Goal: Task Accomplishment & Management: Manage account settings

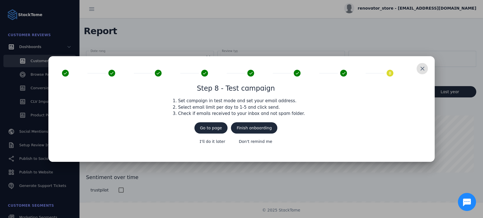
click at [425, 70] on span at bounding box center [422, 69] width 14 height 14
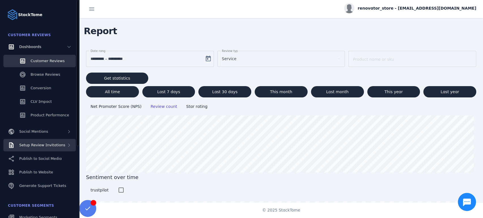
click at [42, 146] on span "Setup Review Invitations" at bounding box center [42, 145] width 46 height 4
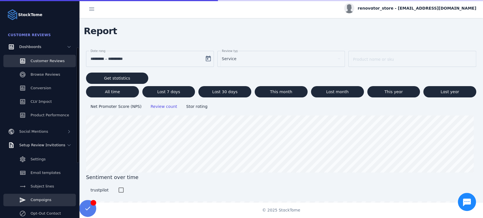
scroll to position [31, 0]
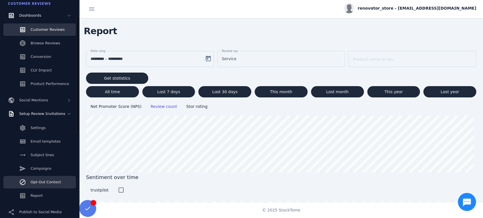
click at [44, 185] on div "Opt-Out Contact" at bounding box center [46, 183] width 30 height 6
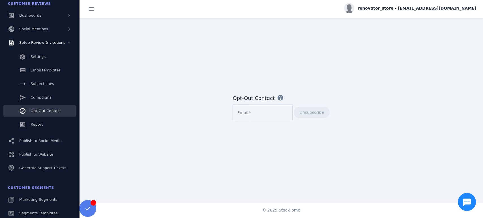
click at [248, 117] on div at bounding box center [262, 112] width 51 height 16
paste input "**********"
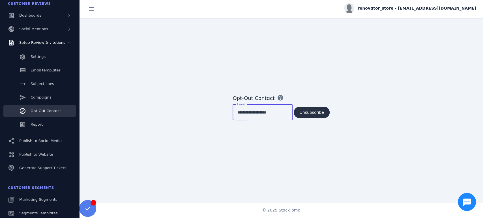
type input "**********"
click at [306, 117] on span at bounding box center [312, 113] width 36 height 14
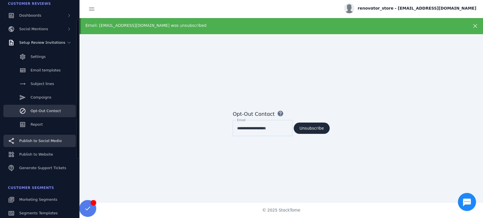
click at [46, 141] on span "Publish to Social Media" at bounding box center [40, 141] width 42 height 4
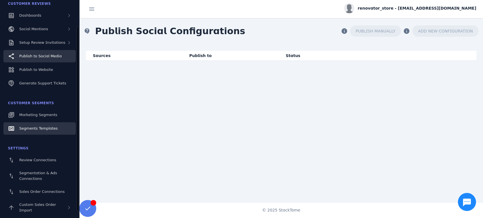
click at [42, 128] on span "Segments Templates" at bounding box center [38, 129] width 38 height 4
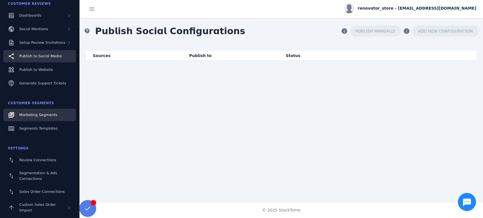
click at [40, 115] on span "Marketing Segments" at bounding box center [38, 115] width 38 height 4
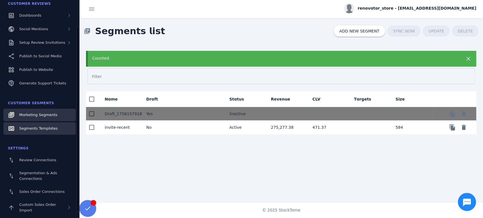
click at [47, 131] on div "Segments Templates" at bounding box center [38, 129] width 38 height 6
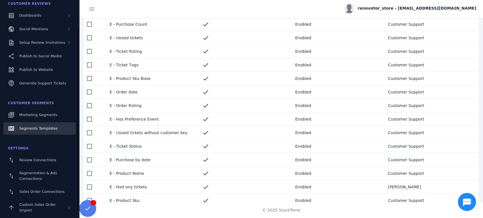
scroll to position [59, 0]
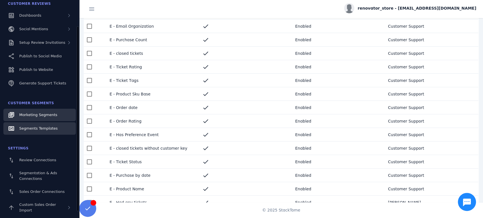
click at [39, 115] on span "Marketing Segments" at bounding box center [38, 115] width 38 height 4
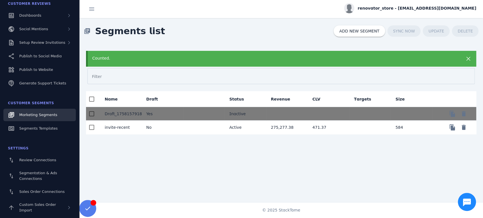
click at [226, 158] on div "Counted. Filter Name Draft Status Revenue CLV Targets Size Draft_1758157918015 …" at bounding box center [281, 127] width 404 height 166
click at [33, 45] on span "Setup Review Invitations" at bounding box center [42, 42] width 46 height 4
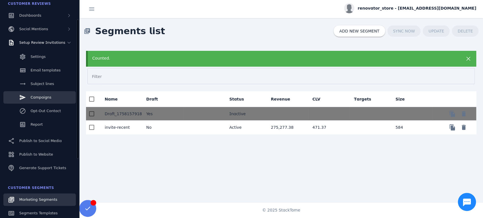
click at [38, 97] on span "Campaigns" at bounding box center [41, 97] width 21 height 4
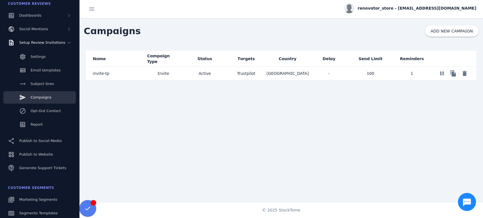
click at [101, 76] on span "invite-tp" at bounding box center [101, 73] width 16 height 7
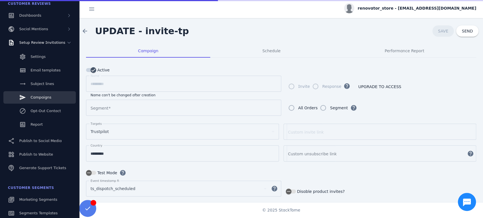
type input "**********"
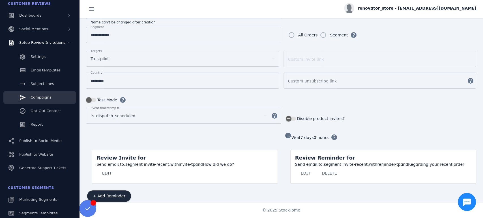
scroll to position [79, 0]
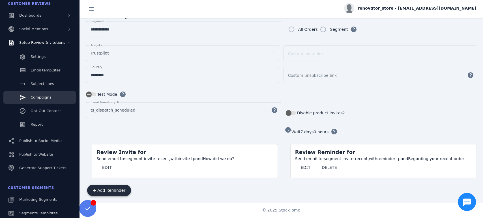
click at [119, 189] on span "+ Add Reminder" at bounding box center [109, 191] width 33 height 4
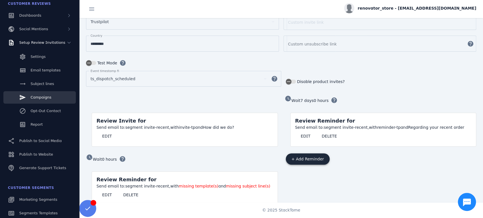
scroll to position [119, 0]
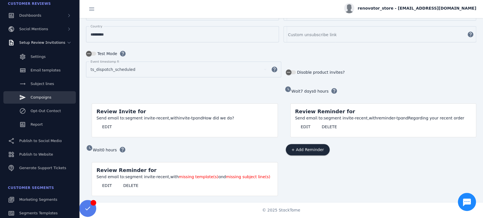
click at [192, 176] on span "missing template(s)" at bounding box center [199, 177] width 40 height 5
click at [101, 184] on span at bounding box center [107, 186] width 21 height 14
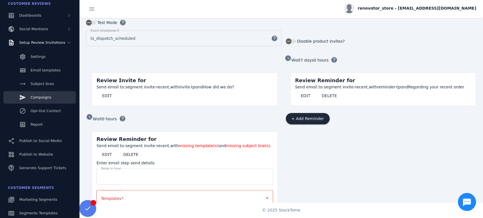
scroll to position [151, 0]
click at [315, 117] on span "+ Add Reminder" at bounding box center [308, 119] width 33 height 4
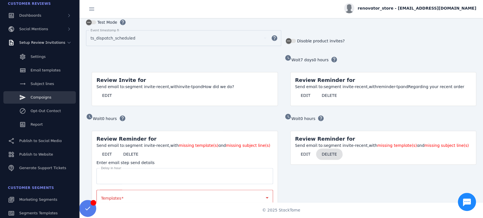
click at [324, 154] on span "DELETE" at bounding box center [329, 155] width 15 height 4
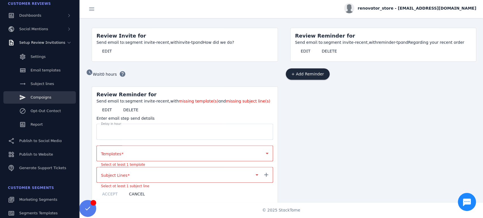
scroll to position [202, 0]
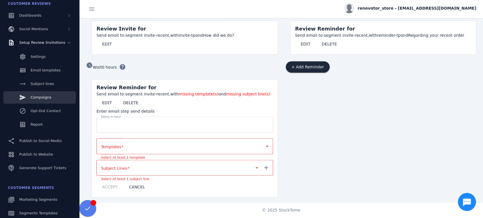
click at [149, 91] on div "Send email to: segment invite-recent, with missing template(s) and missing subj…" at bounding box center [185, 94] width 177 height 6
click at [127, 91] on div "Send email to: segment invite-recent, with missing template(s) and missing subj…" at bounding box center [185, 94] width 177 height 6
click at [148, 91] on div "Send email to: segment invite-recent, with missing template(s) and missing subj…" at bounding box center [185, 94] width 177 height 6
click at [135, 185] on span "CANCEL" at bounding box center [137, 187] width 16 height 4
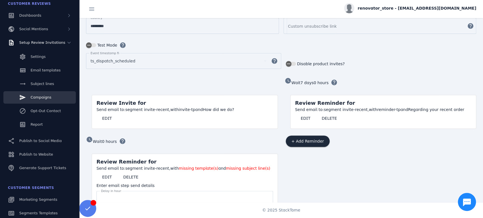
scroll to position [119, 0]
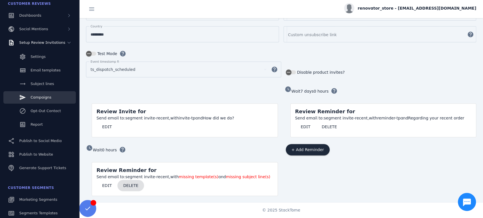
click at [133, 185] on span "DELETE" at bounding box center [130, 186] width 15 height 4
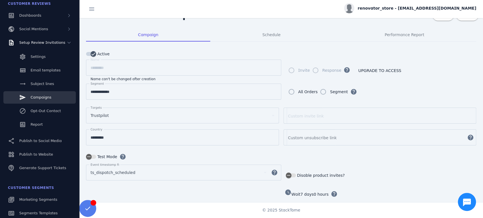
scroll to position [16, 0]
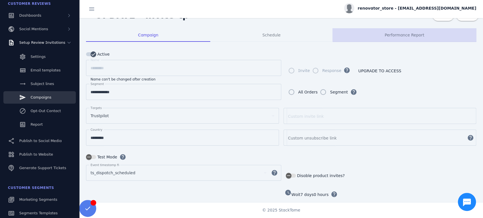
click at [408, 34] on span "Performance Report" at bounding box center [405, 35] width 40 height 4
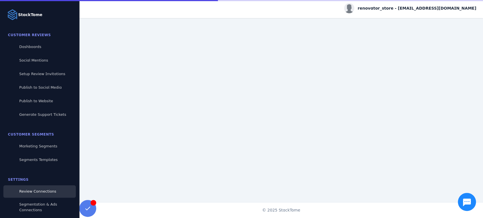
scroll to position [39, 0]
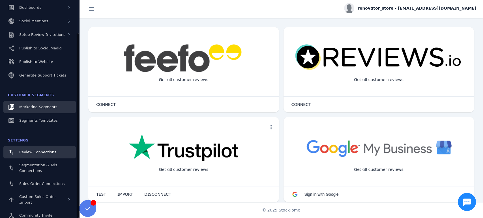
click at [35, 109] on span "Marketing Segments" at bounding box center [38, 107] width 38 height 4
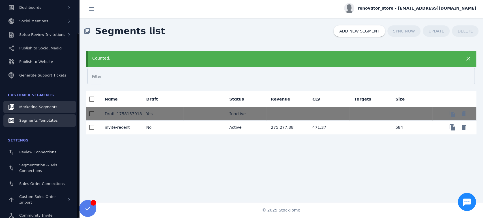
click at [44, 121] on span "Segments Templates" at bounding box center [38, 121] width 38 height 4
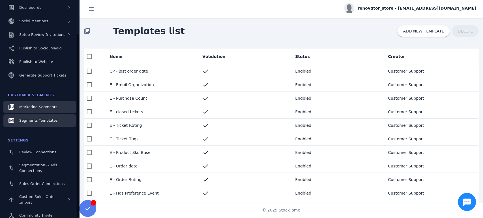
click at [51, 107] on span "Marketing Segments" at bounding box center [38, 107] width 38 height 4
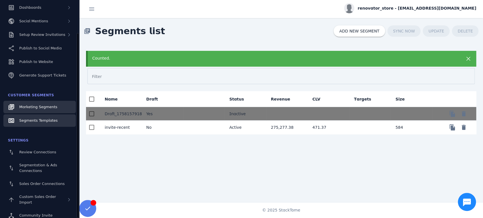
click at [53, 121] on span "Segments Templates" at bounding box center [38, 121] width 38 height 4
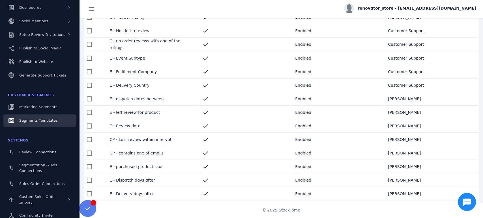
scroll to position [310, 0]
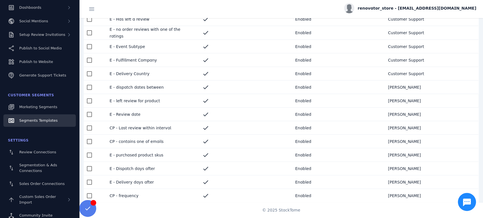
click at [139, 102] on mat-cell "E - left review for product" at bounding box center [151, 101] width 93 height 14
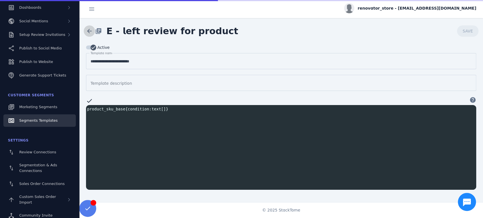
click at [85, 29] on span at bounding box center [90, 31] width 14 height 14
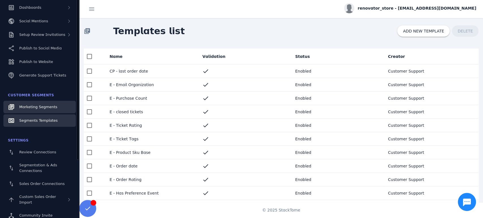
scroll to position [8, 0]
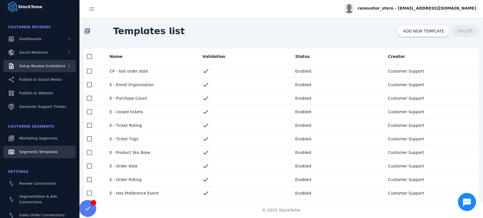
click at [39, 68] on span "Setup Review Invitations" at bounding box center [42, 66] width 46 height 4
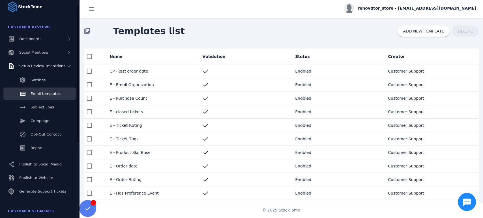
click at [52, 98] on link "Email templates" at bounding box center [39, 94] width 72 height 12
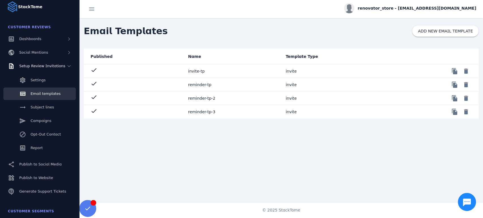
click at [200, 100] on mat-cell "reminder-tp-2" at bounding box center [233, 99] width 98 height 14
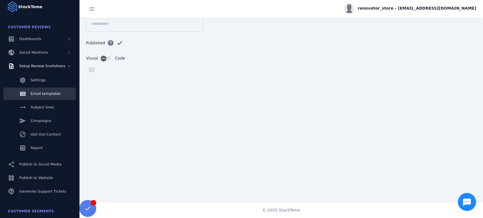
scroll to position [74, 0]
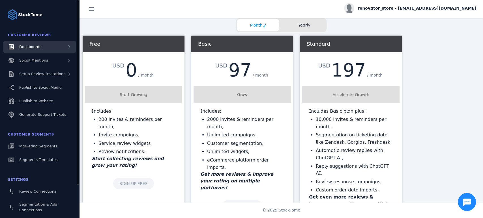
click at [42, 51] on div "Dashboards" at bounding box center [39, 47] width 72 height 12
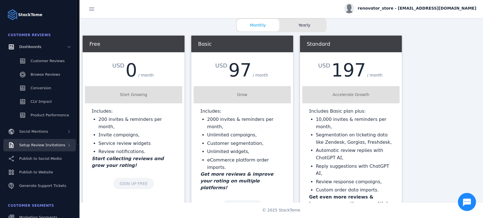
click at [56, 146] on span "Setup Review Invitations" at bounding box center [42, 145] width 46 height 4
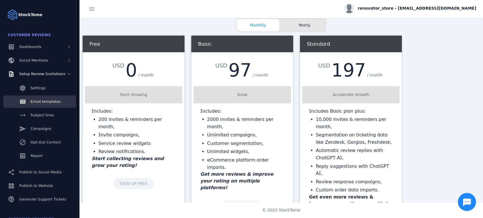
click at [44, 104] on div "Email templates" at bounding box center [46, 102] width 30 height 6
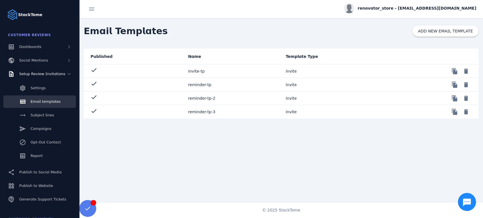
click at [196, 98] on mat-cell "reminder-tp-2" at bounding box center [233, 99] width 98 height 14
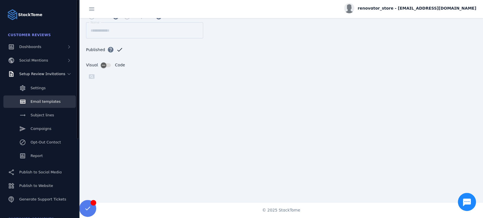
scroll to position [31, 0]
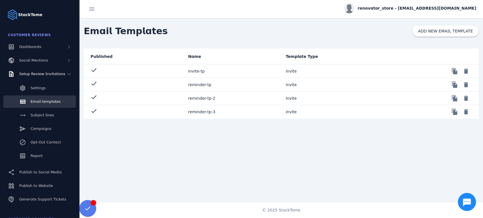
click at [202, 113] on mat-cell "reminder-tp-3" at bounding box center [233, 112] width 98 height 14
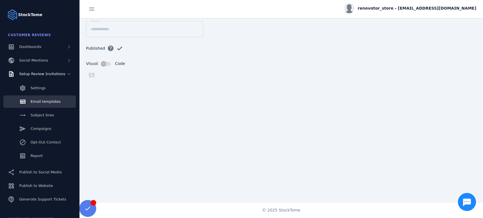
scroll to position [74, 0]
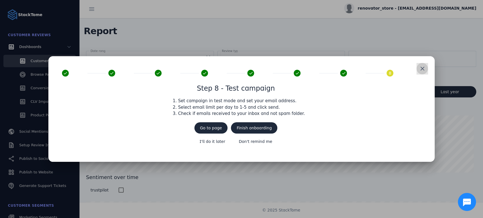
click at [420, 73] on span at bounding box center [422, 69] width 14 height 14
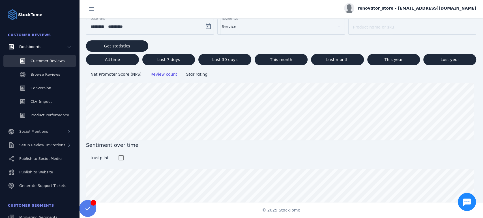
scroll to position [56, 0]
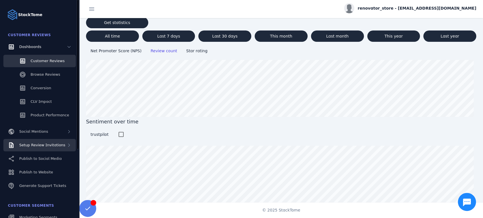
click at [44, 148] on div "Setup Review Invitations" at bounding box center [42, 146] width 46 height 6
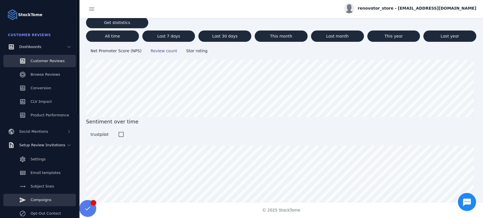
click at [44, 199] on span "Campaigns" at bounding box center [41, 200] width 21 height 4
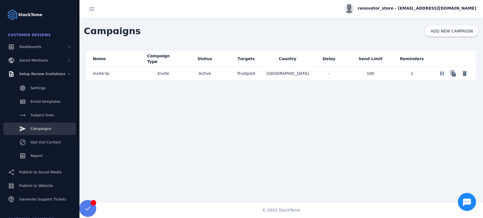
click at [38, 129] on span "Campaigns" at bounding box center [41, 129] width 21 height 4
click at [96, 74] on span "invite-tp" at bounding box center [101, 73] width 16 height 7
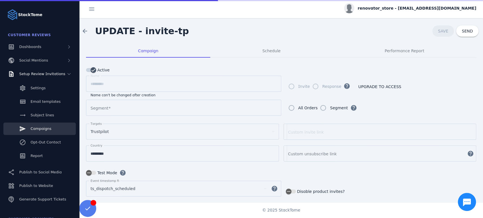
type input "**********"
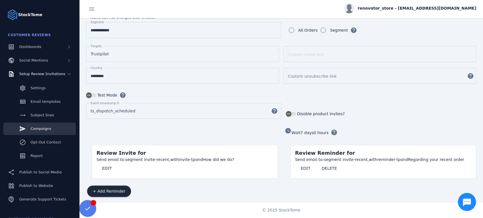
scroll to position [79, 0]
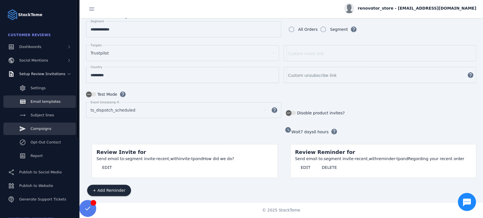
drag, startPoint x: 38, startPoint y: 101, endPoint x: 42, endPoint y: 101, distance: 3.7
click at [38, 101] on span "Email templates" at bounding box center [46, 102] width 30 height 4
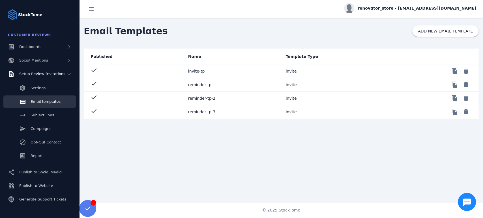
click at [201, 99] on mat-cell "reminder-tp-2" at bounding box center [233, 99] width 98 height 14
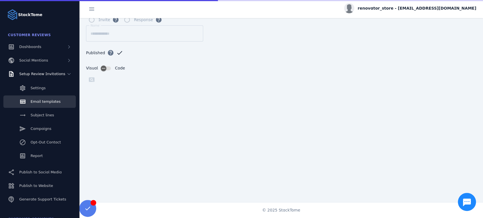
scroll to position [74, 0]
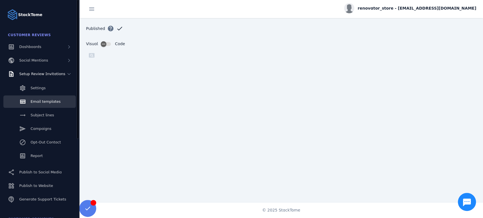
click at [40, 101] on span "Email templates" at bounding box center [46, 102] width 30 height 4
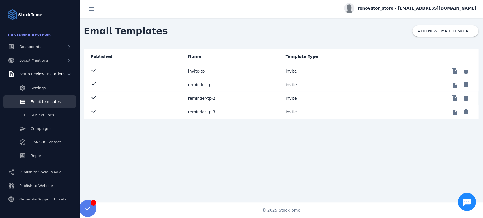
click at [196, 99] on mat-cell "reminder-tp-2" at bounding box center [233, 99] width 98 height 14
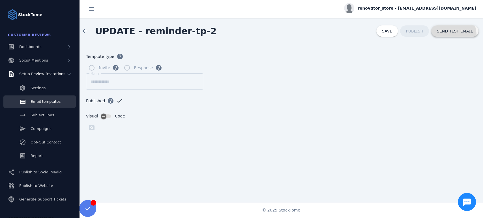
click at [443, 36] on span at bounding box center [454, 31] width 47 height 14
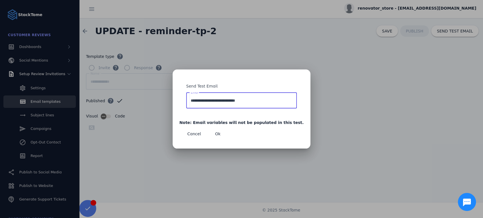
drag, startPoint x: 266, startPoint y: 101, endPoint x: 165, endPoint y: 97, distance: 100.5
click at [165, 97] on div "**********" at bounding box center [241, 109] width 483 height 218
type input "**********"
click at [227, 133] on span "button" at bounding box center [218, 134] width 18 height 14
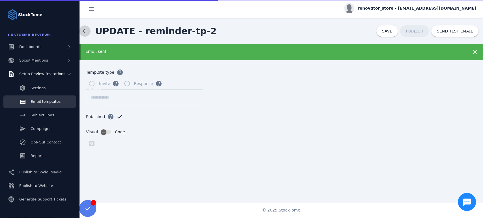
click at [82, 30] on span at bounding box center [85, 31] width 14 height 14
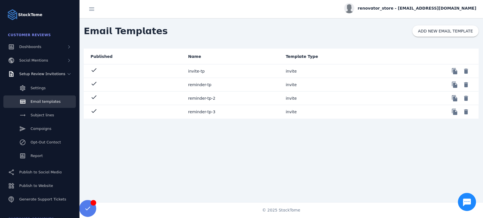
click at [207, 113] on mat-cell "reminder-tp-3" at bounding box center [233, 112] width 98 height 14
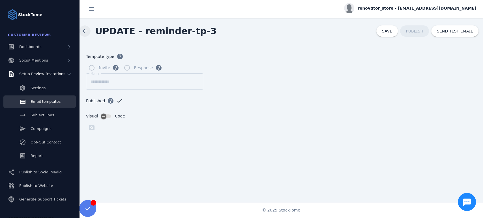
click at [81, 31] on span at bounding box center [85, 31] width 14 height 14
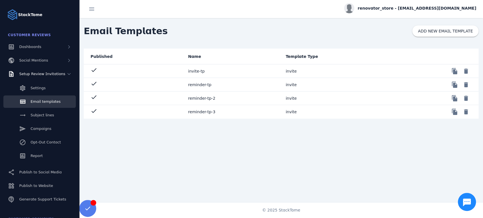
click at [199, 84] on mat-cell "reminder-tp" at bounding box center [233, 85] width 98 height 14
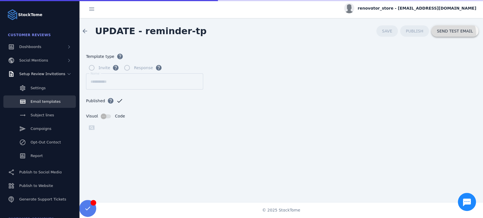
click at [442, 35] on span at bounding box center [454, 31] width 47 height 14
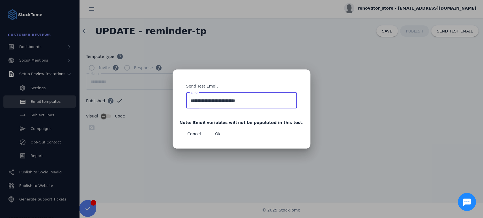
drag, startPoint x: 271, startPoint y: 99, endPoint x: 181, endPoint y: 100, distance: 89.4
click at [181, 100] on div "**********" at bounding box center [241, 109] width 483 height 218
click at [201, 99] on div "**********" at bounding box center [241, 101] width 111 height 16
click at [202, 103] on input "**********" at bounding box center [242, 100] width 102 height 7
type input "**********"
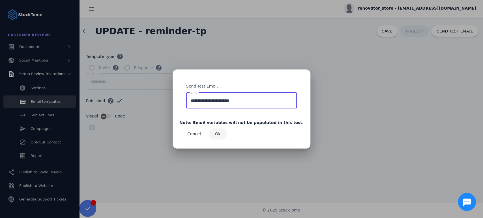
click at [220, 132] on span "Ok" at bounding box center [217, 134] width 5 height 4
